Goal: Use online tool/utility: Utilize a website feature to perform a specific function

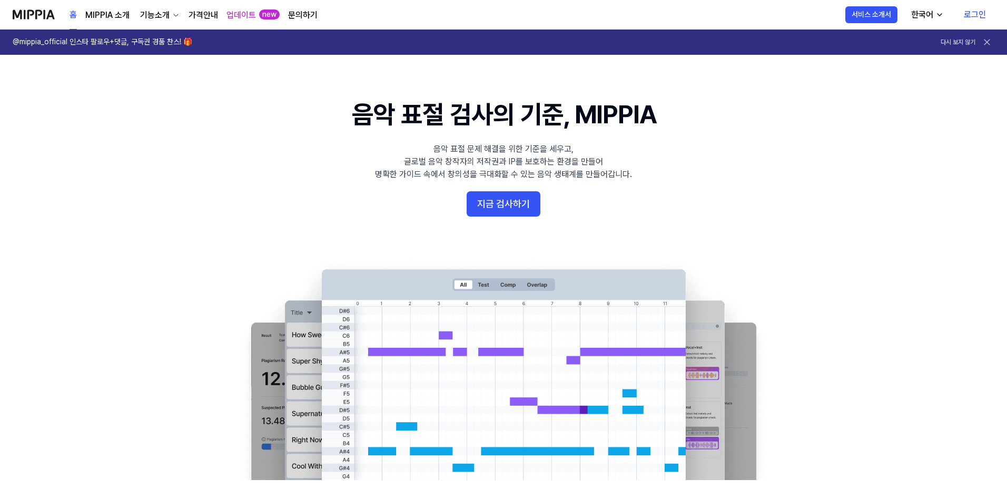
click at [983, 9] on link "로그인" at bounding box center [975, 14] width 39 height 29
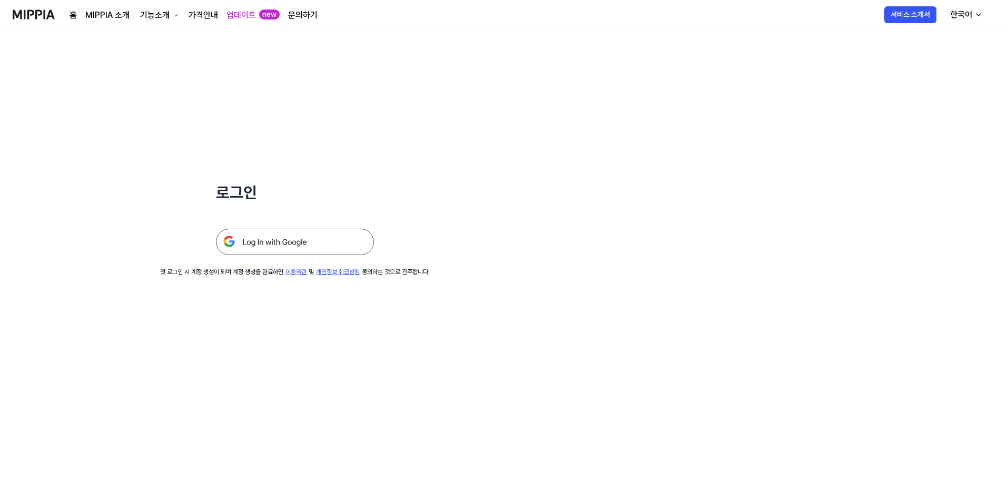
click at [274, 241] on img at bounding box center [295, 242] width 158 height 26
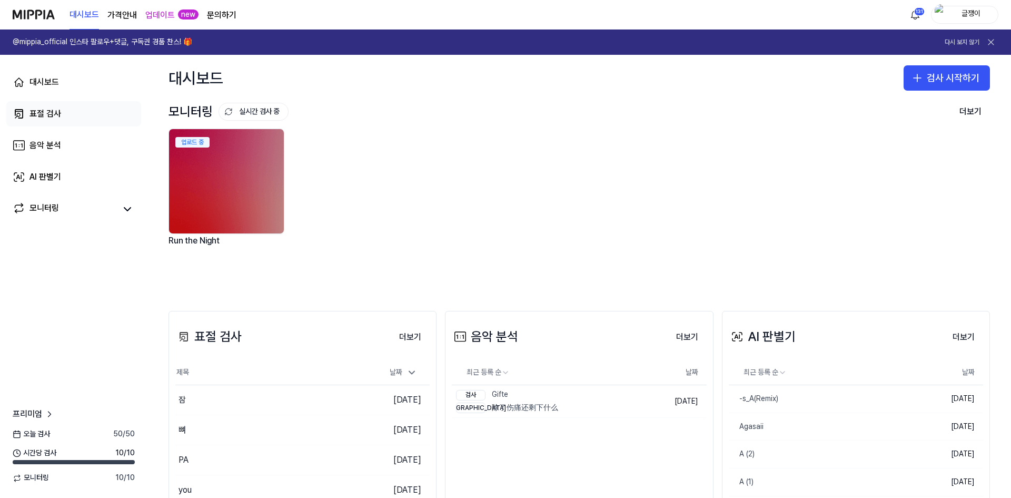
click at [47, 116] on div "표절 검사" at bounding box center [45, 113] width 32 height 13
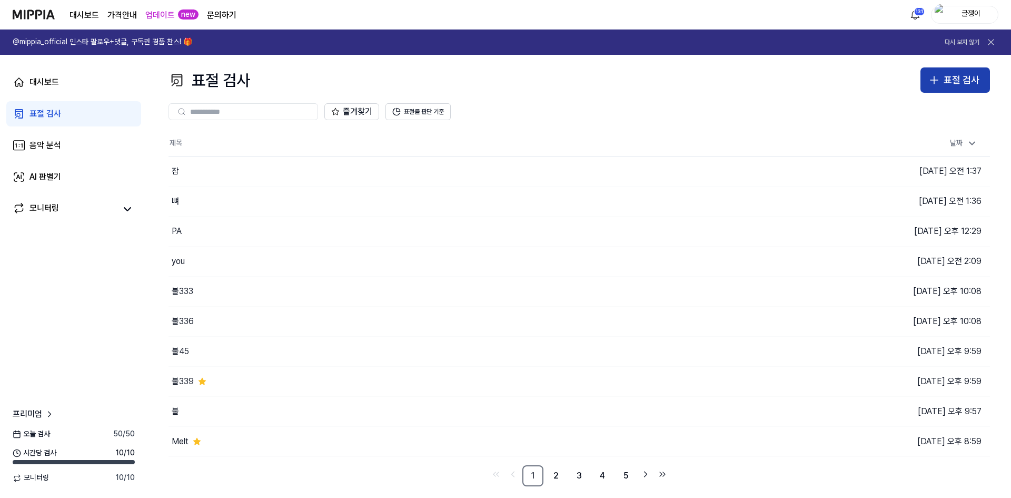
click at [927, 75] on button "표절 검사" at bounding box center [956, 79] width 70 height 25
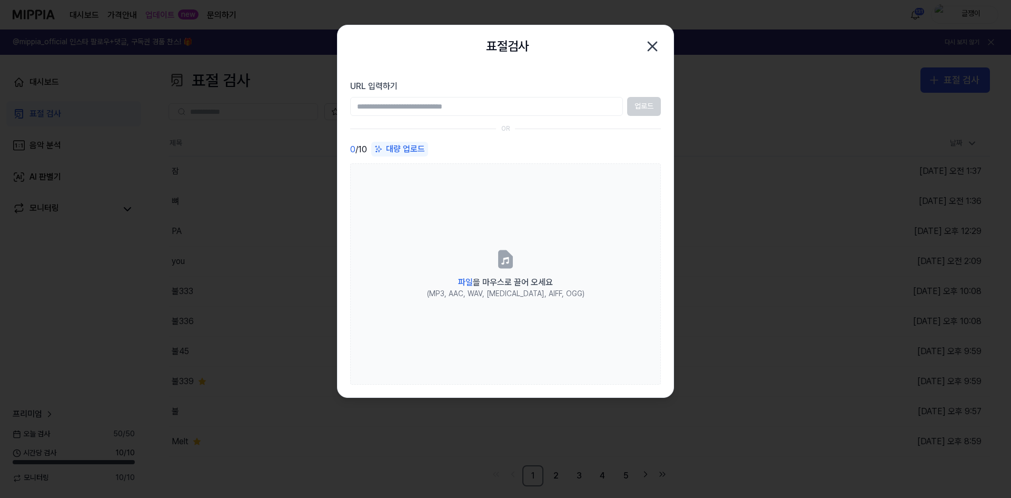
click at [558, 109] on input "URL 입력하기" at bounding box center [486, 106] width 273 height 19
click at [651, 44] on icon "button" at bounding box center [652, 46] width 17 height 17
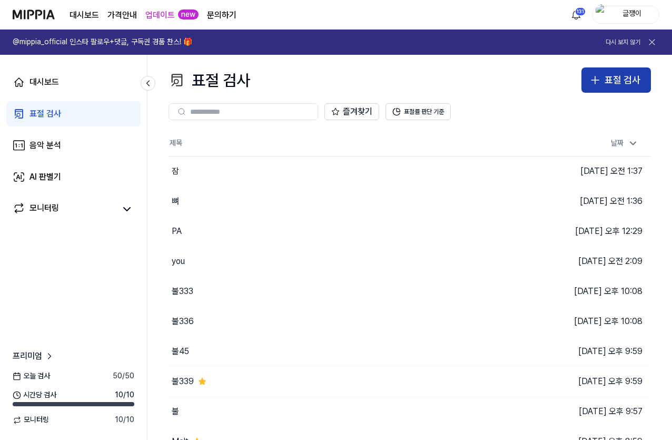
click at [600, 84] on icon "button" at bounding box center [595, 80] width 13 height 13
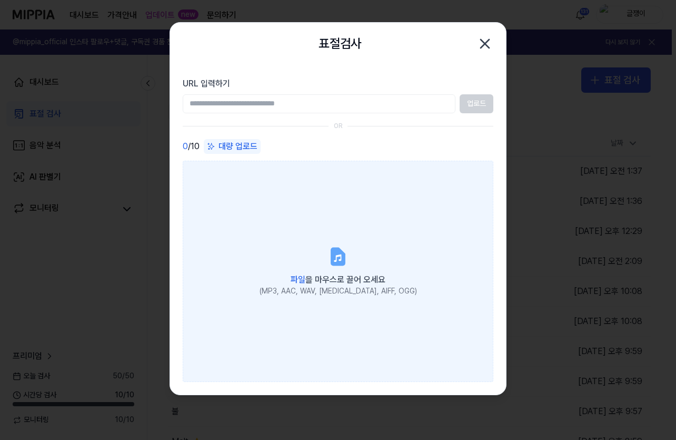
click at [219, 187] on label "파일 을 마우스로 끌어 오세요 (MP3, AAC, WAV, FLAC, AIFF, OGG)" at bounding box center [338, 271] width 311 height 221
click at [0, 0] on input "파일 을 마우스로 끌어 오세요 (MP3, AAC, WAV, FLAC, AIFF, OGG)" at bounding box center [0, 0] width 0 height 0
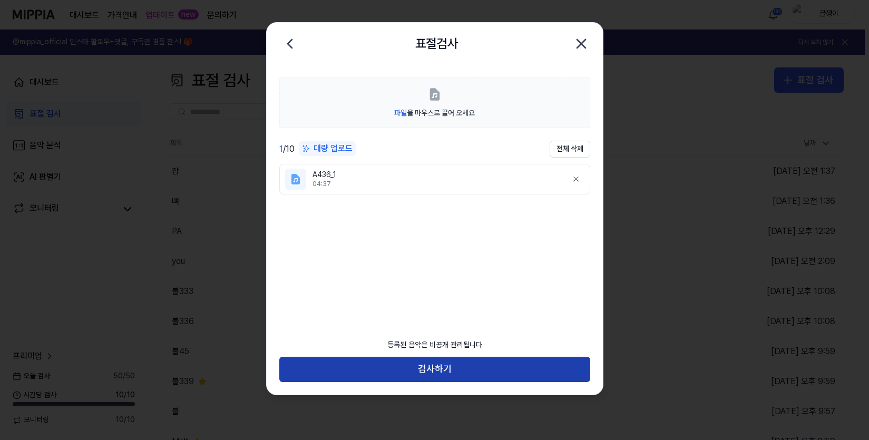
click at [432, 367] on button "검사하기" at bounding box center [434, 369] width 311 height 25
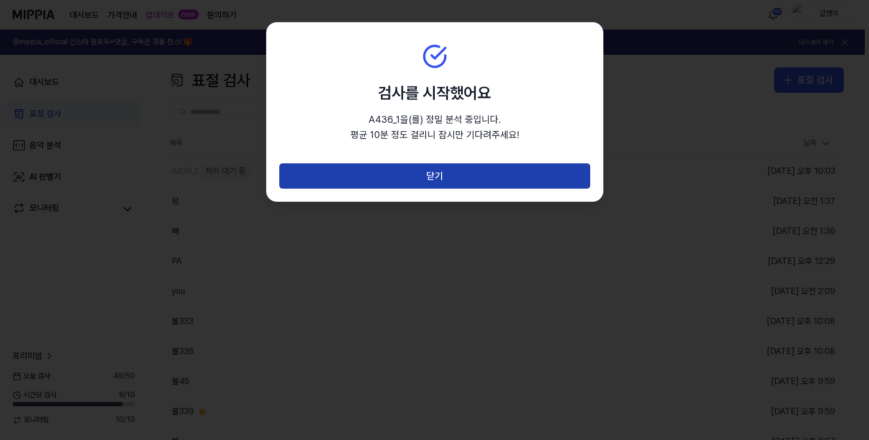
click at [443, 179] on button "닫기" at bounding box center [434, 175] width 311 height 25
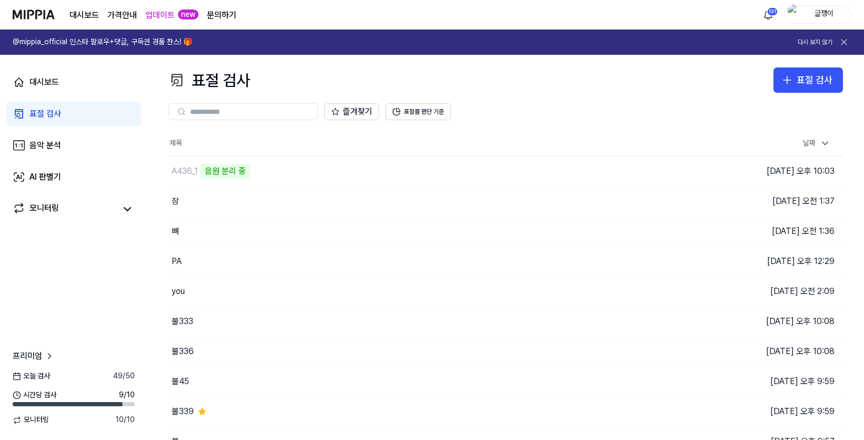
click at [42, 112] on div "표절 검사" at bounding box center [45, 113] width 32 height 13
click at [785, 82] on icon "button" at bounding box center [787, 80] width 13 height 13
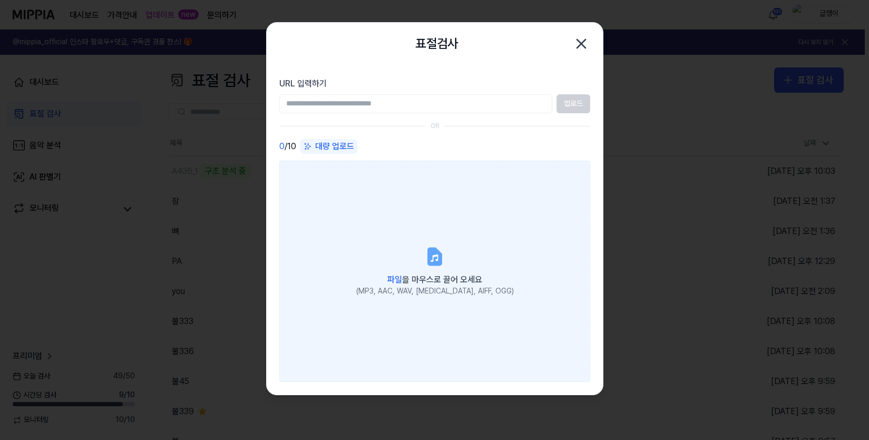
click at [362, 198] on label "파일 을 마우스로 끌어 오세요 (MP3, AAC, WAV, FLAC, AIFF, OGG)" at bounding box center [434, 271] width 311 height 221
click at [0, 0] on input "파일 을 마우스로 끌어 오세요 (MP3, AAC, WAV, FLAC, AIFF, OGG)" at bounding box center [0, 0] width 0 height 0
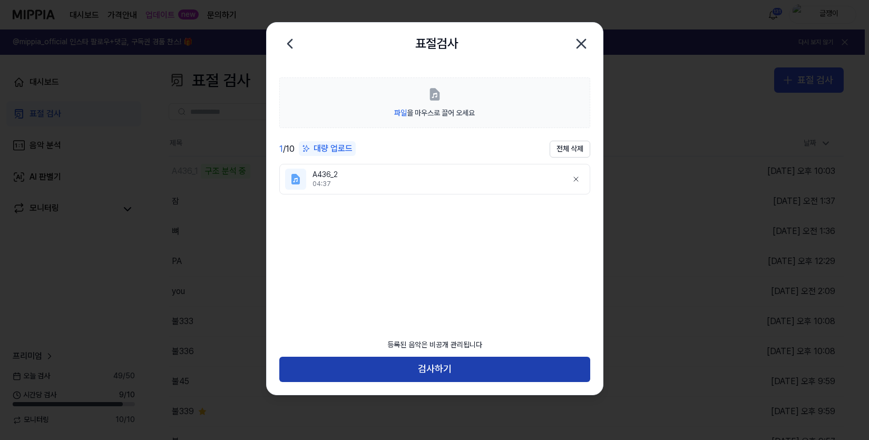
click at [439, 366] on button "검사하기" at bounding box center [434, 369] width 311 height 25
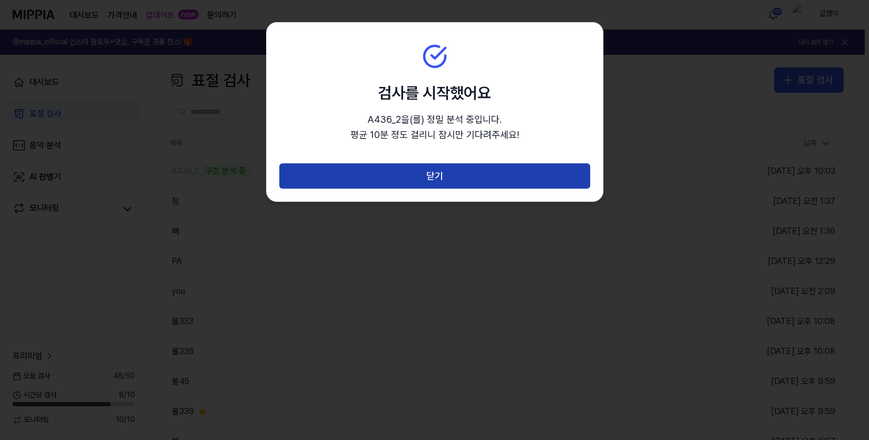
click at [450, 180] on button "닫기" at bounding box center [434, 175] width 311 height 25
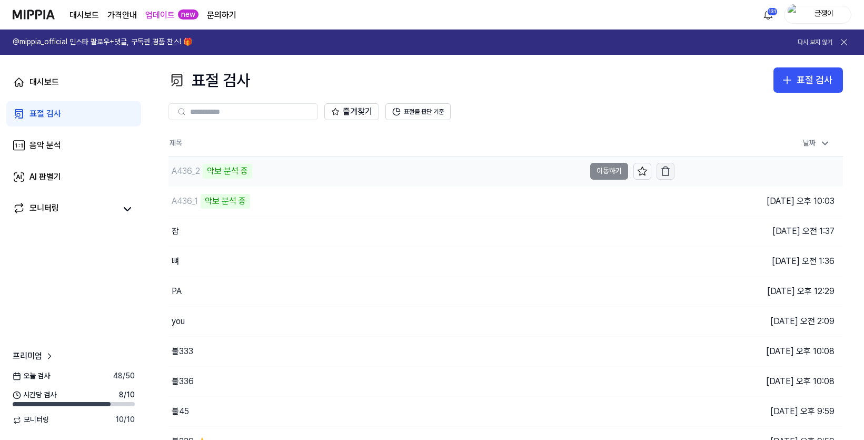
click at [665, 166] on icon "button" at bounding box center [666, 171] width 11 height 11
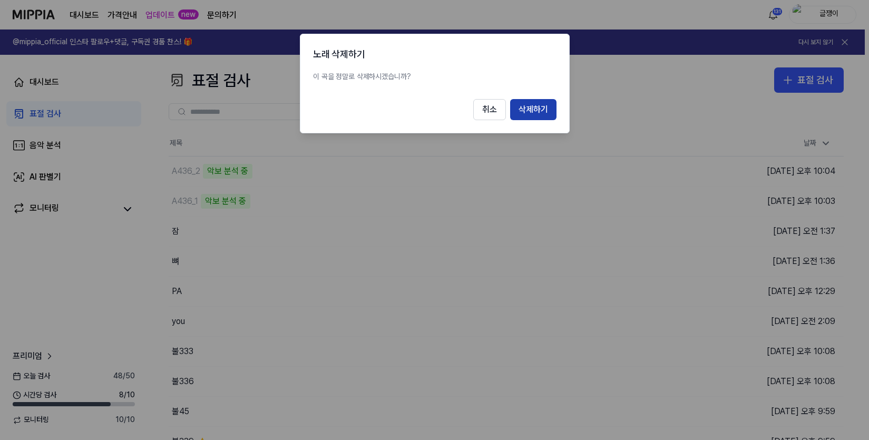
click at [528, 108] on button "삭제하기" at bounding box center [533, 109] width 46 height 21
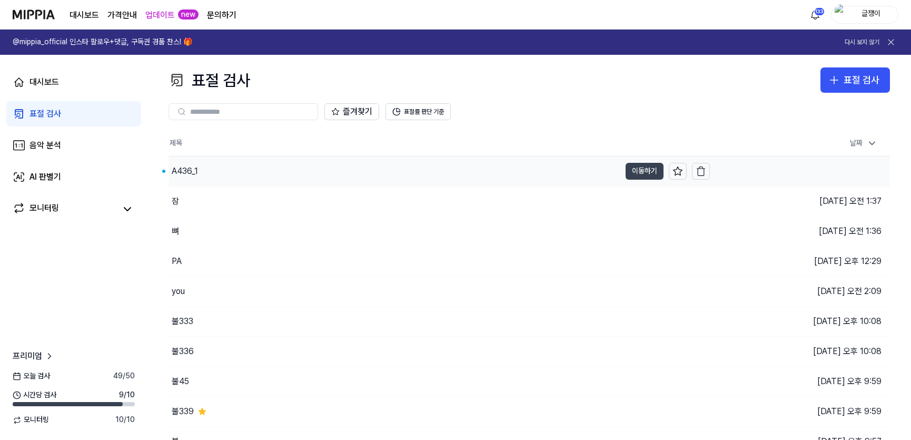
click at [629, 170] on button "이동하기" at bounding box center [645, 171] width 38 height 17
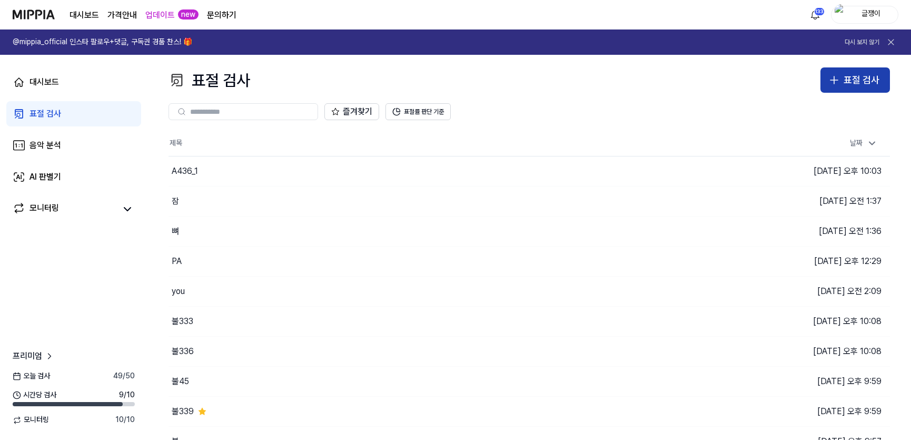
click at [849, 82] on div "표절 검사" at bounding box center [862, 80] width 36 height 15
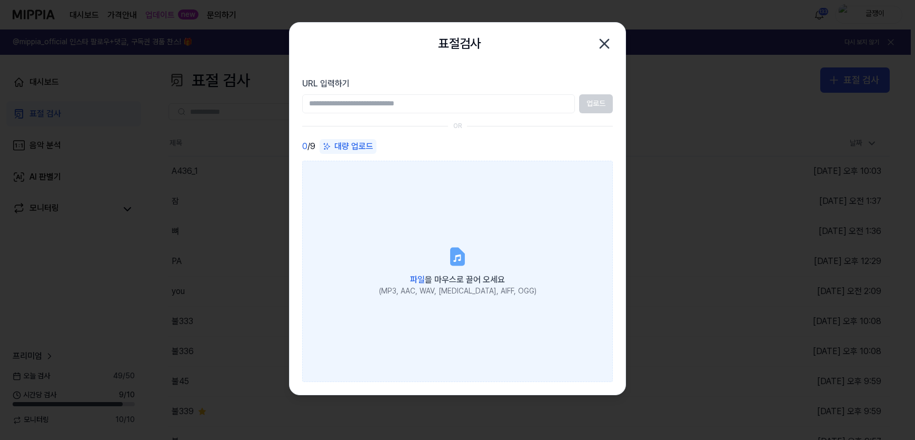
click at [378, 197] on label "파일 을 마우스로 끌어 오세요 (MP3, AAC, WAV, FLAC, AIFF, OGG)" at bounding box center [457, 271] width 311 height 221
click at [0, 0] on input "파일 을 마우스로 끌어 오세요 (MP3, AAC, WAV, FLAC, AIFF, OGG)" at bounding box center [0, 0] width 0 height 0
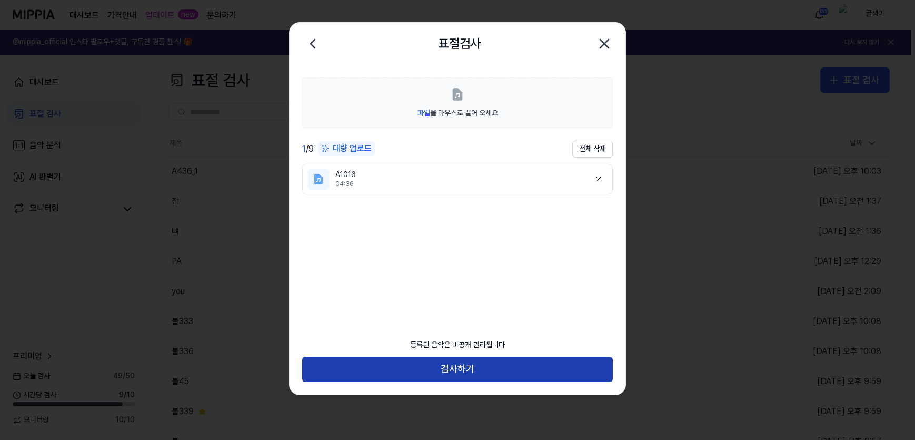
click at [468, 365] on button "검사하기" at bounding box center [457, 369] width 311 height 25
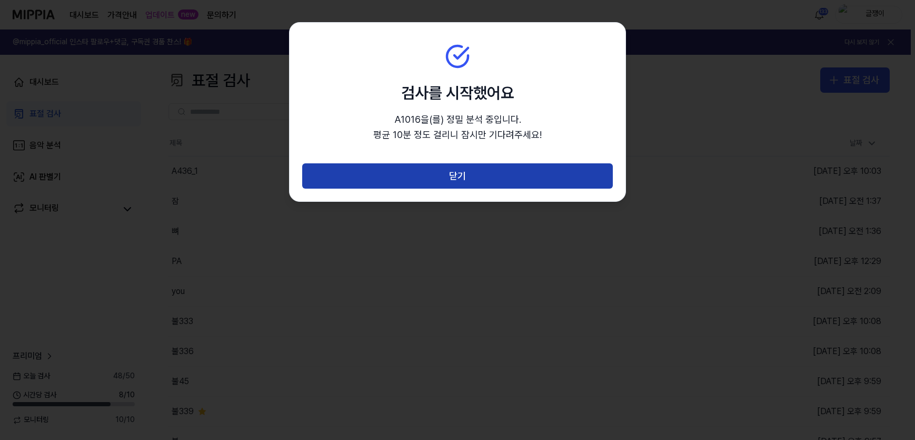
click at [458, 172] on button "닫기" at bounding box center [457, 175] width 311 height 25
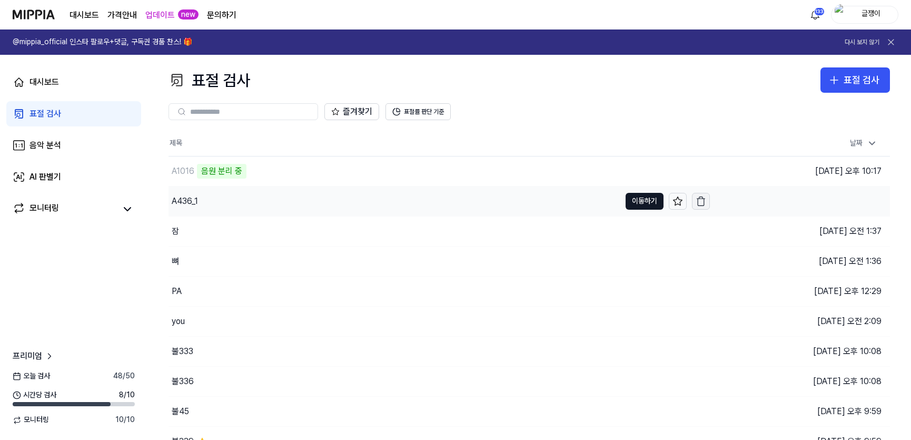
click at [701, 200] on icon "button" at bounding box center [701, 201] width 11 height 11
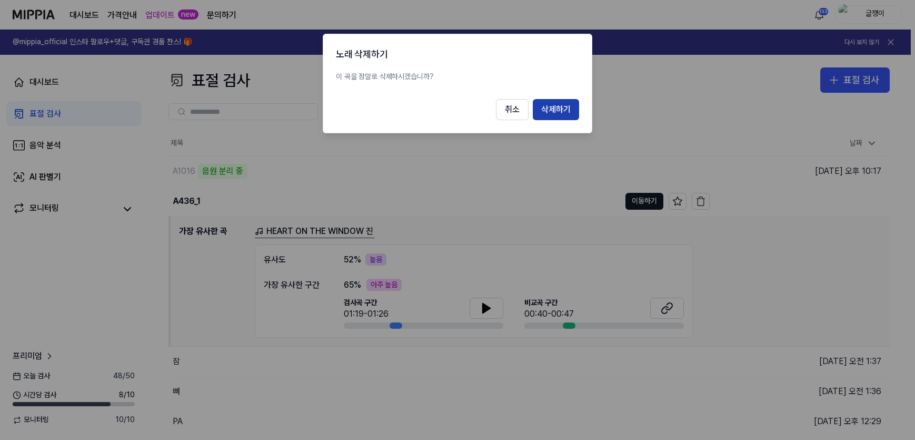
click at [555, 107] on button "삭제하기" at bounding box center [556, 109] width 46 height 21
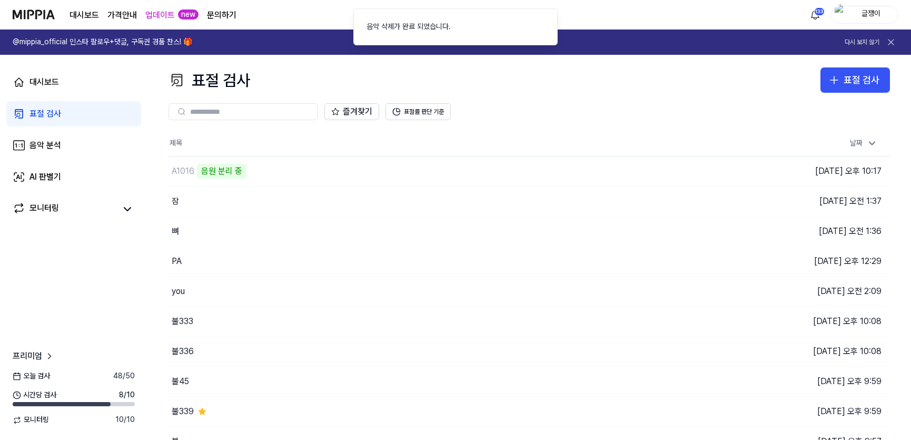
click at [566, 90] on div "표절 검사 표절 검사" at bounding box center [530, 79] width 722 height 25
